Goal: Navigation & Orientation: Find specific page/section

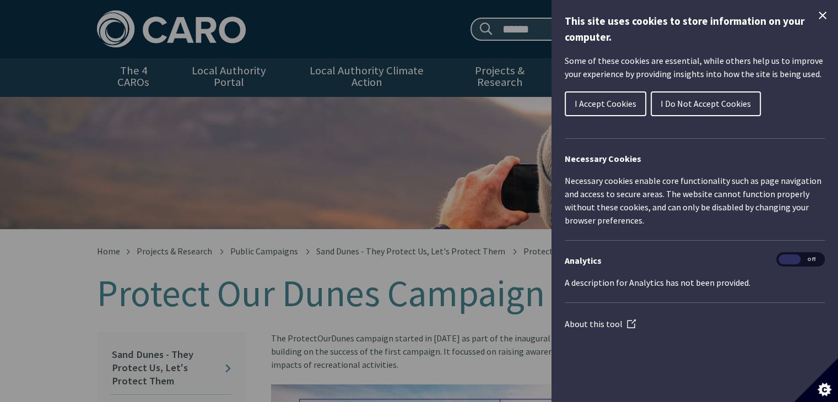
click at [604, 103] on span "I Accept Cookies" at bounding box center [606, 103] width 62 height 11
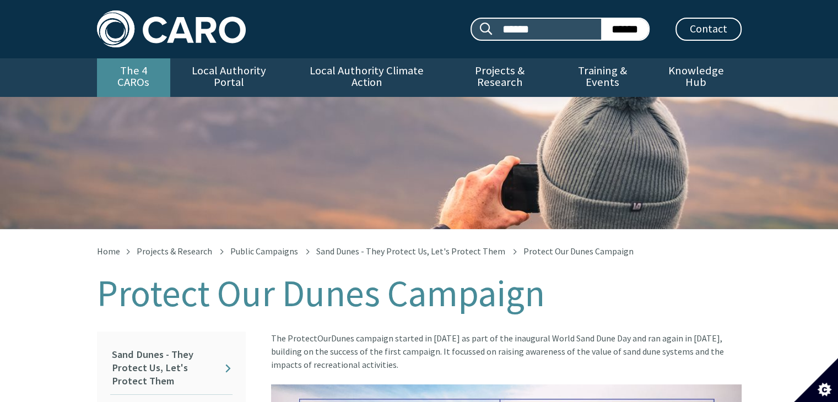
click at [134, 69] on link "The 4 CAROs" at bounding box center [133, 77] width 73 height 39
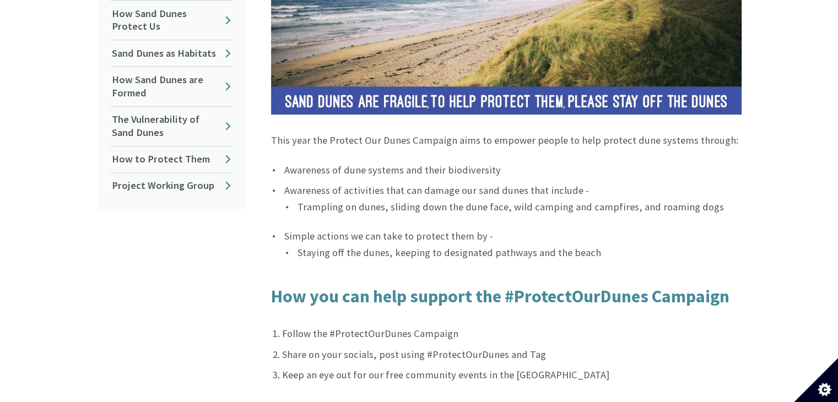
scroll to position [496, 0]
